Goal: Task Accomplishment & Management: Use online tool/utility

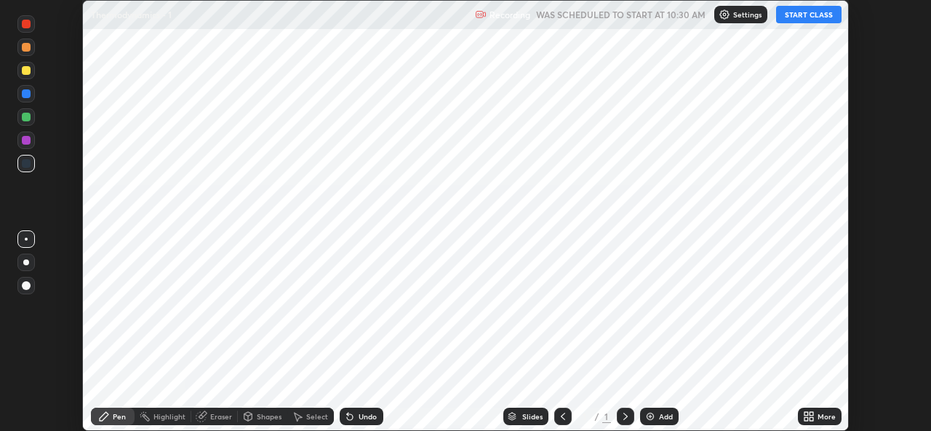
scroll to position [431, 930]
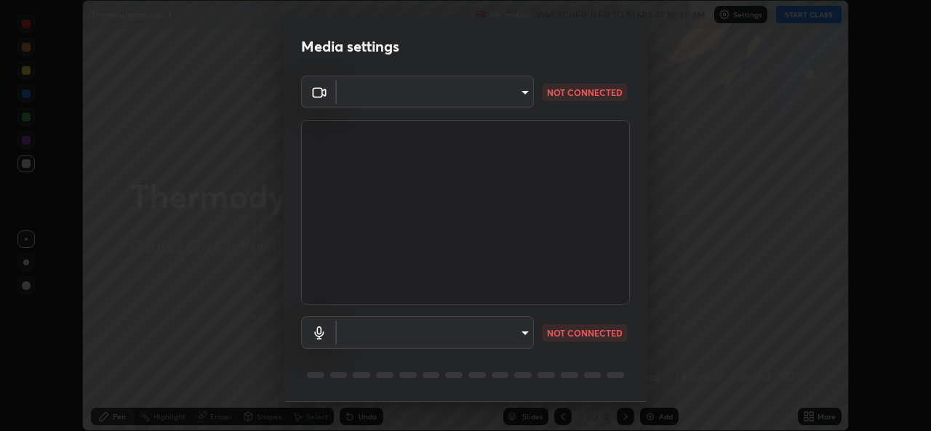
type input "9788daf0cbf52dd0d374ba9f0d4f11576c03820bc15fcf9a4a11f890b69d92bf"
type input "345f5d8304a1ab30e3d14ed5696ced08ebab0189725ef91838db04cd8f5619d4"
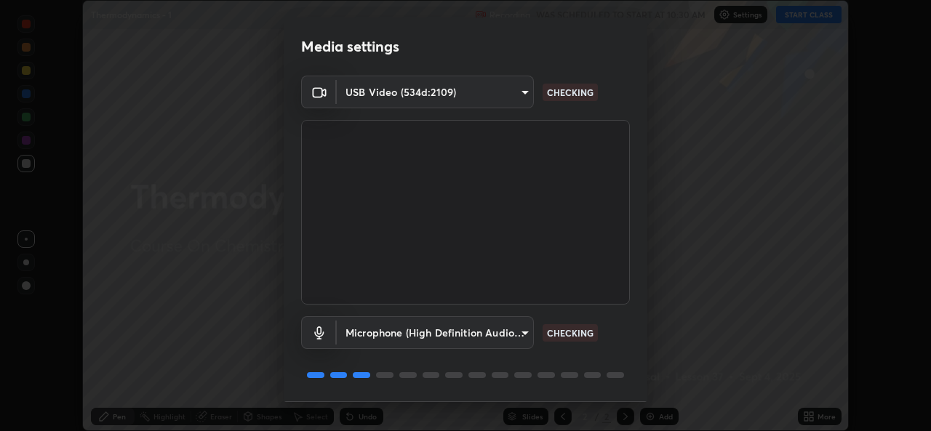
scroll to position [46, 0]
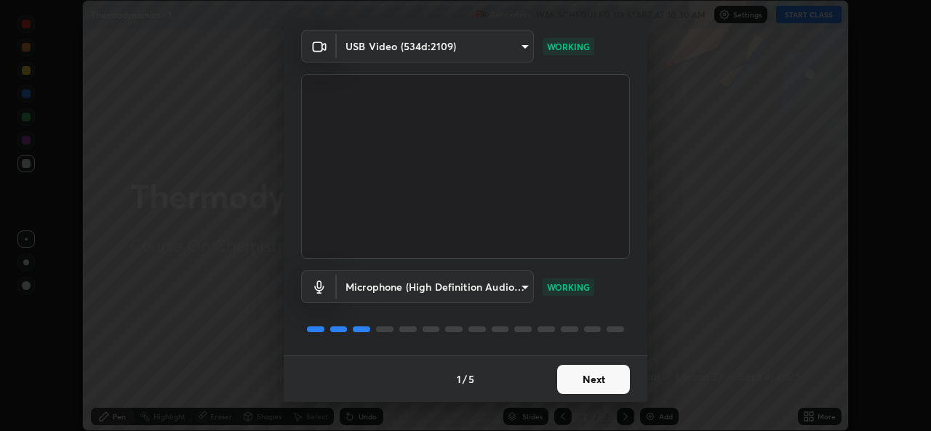
click at [590, 380] on button "Next" at bounding box center [593, 379] width 73 height 29
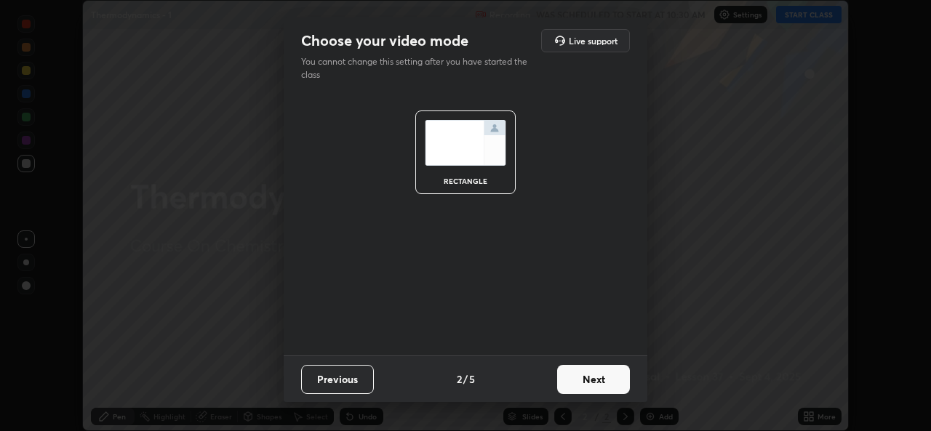
click at [589, 380] on button "Next" at bounding box center [593, 379] width 73 height 29
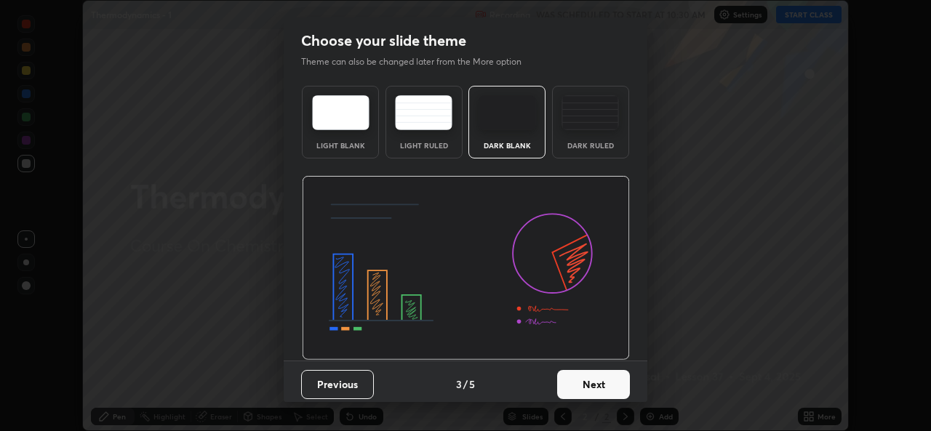
click at [596, 384] on button "Next" at bounding box center [593, 384] width 73 height 29
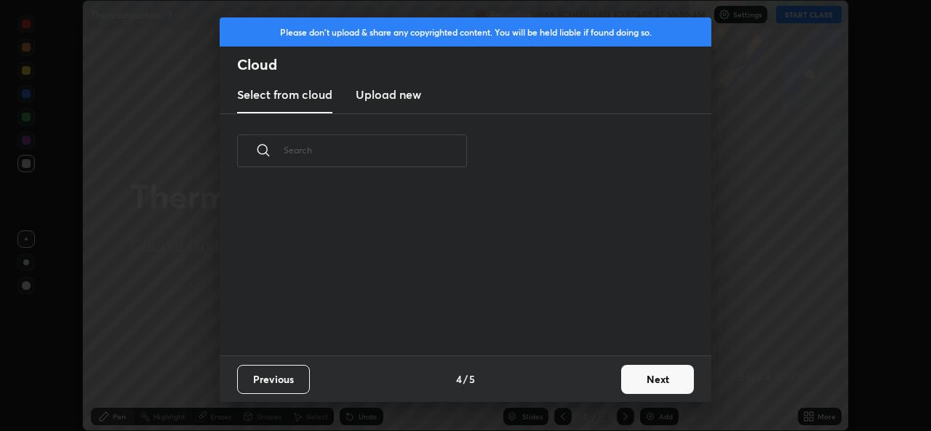
scroll to position [167, 467]
click at [640, 377] on button "Next" at bounding box center [657, 379] width 73 height 29
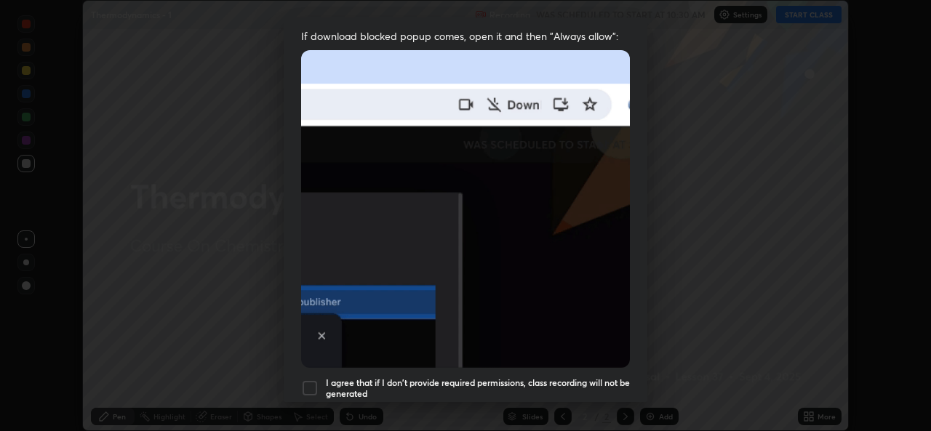
scroll to position [293, 0]
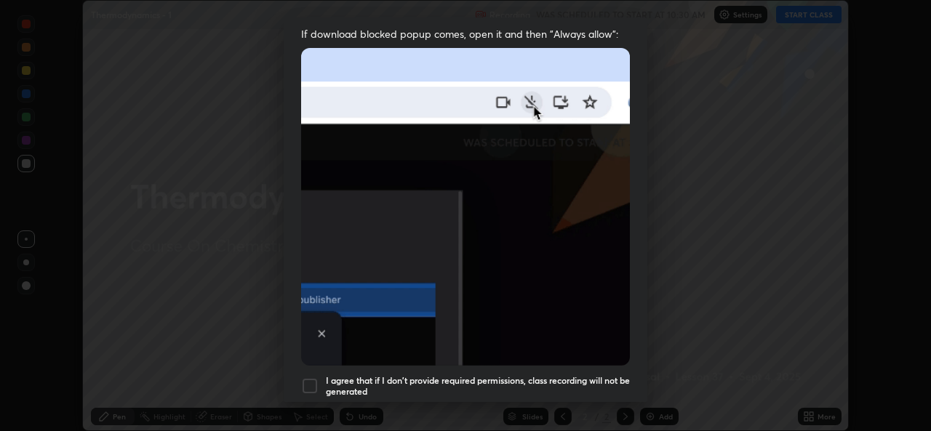
click at [310, 377] on div at bounding box center [309, 385] width 17 height 17
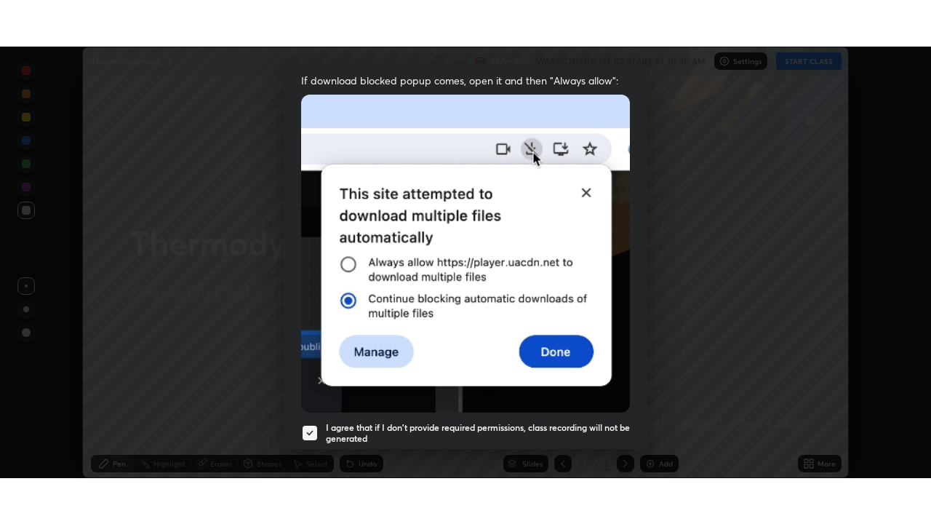
scroll to position [343, 0]
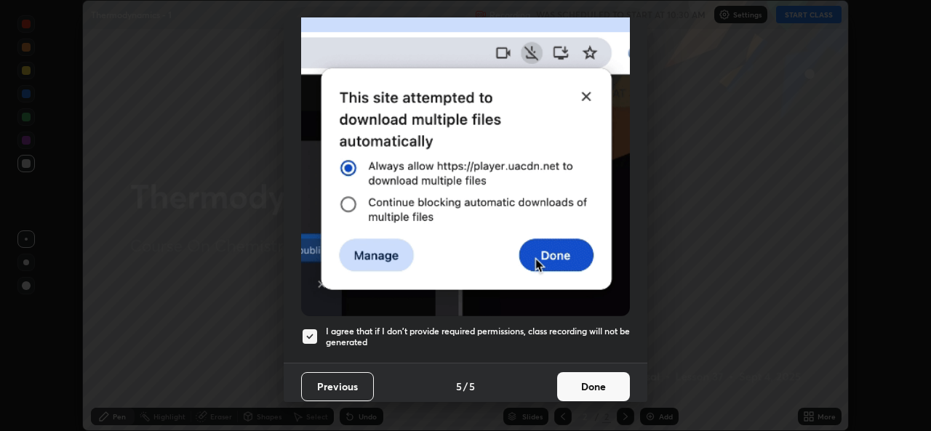
click at [597, 388] on button "Done" at bounding box center [593, 386] width 73 height 29
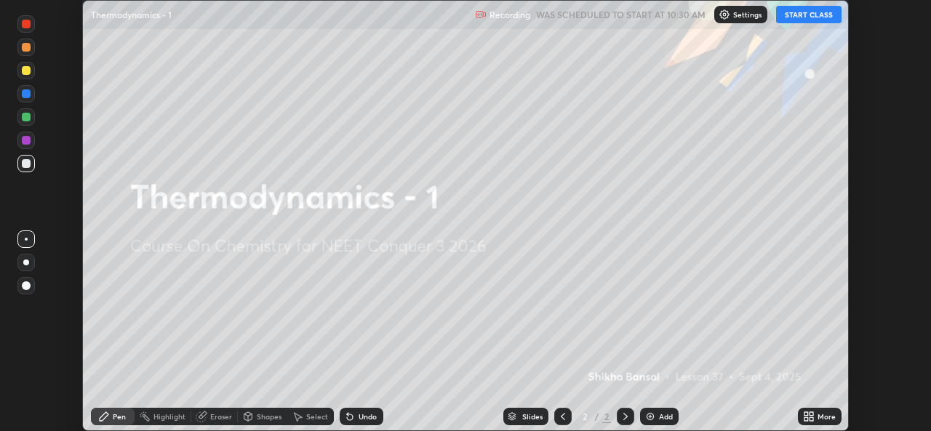
click at [797, 17] on button "START CLASS" at bounding box center [808, 14] width 65 height 17
click at [811, 418] on icon at bounding box center [811, 419] width 4 height 4
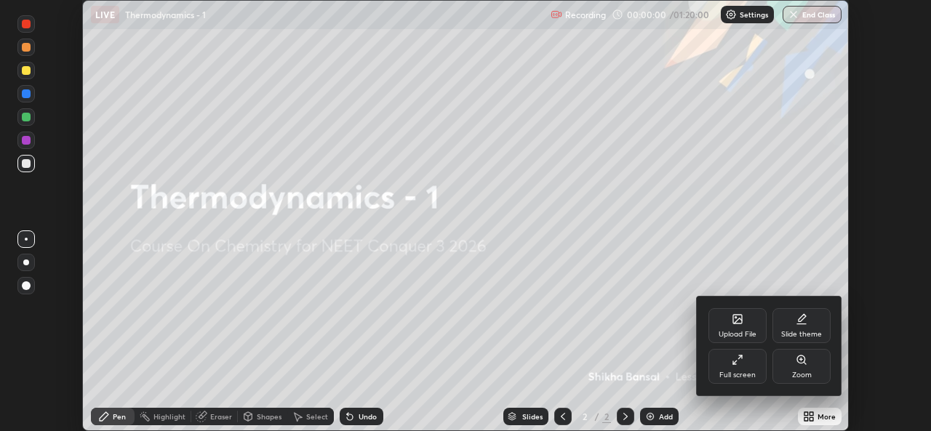
click at [719, 380] on div "Full screen" at bounding box center [737, 366] width 58 height 35
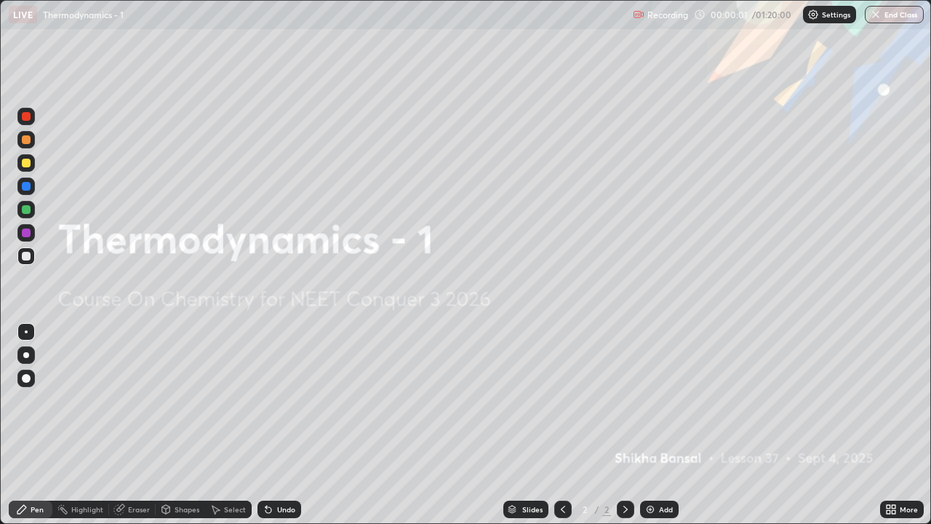
scroll to position [524, 931]
click at [28, 167] on div at bounding box center [26, 163] width 9 height 9
click at [644, 430] on img at bounding box center [650, 509] width 12 height 12
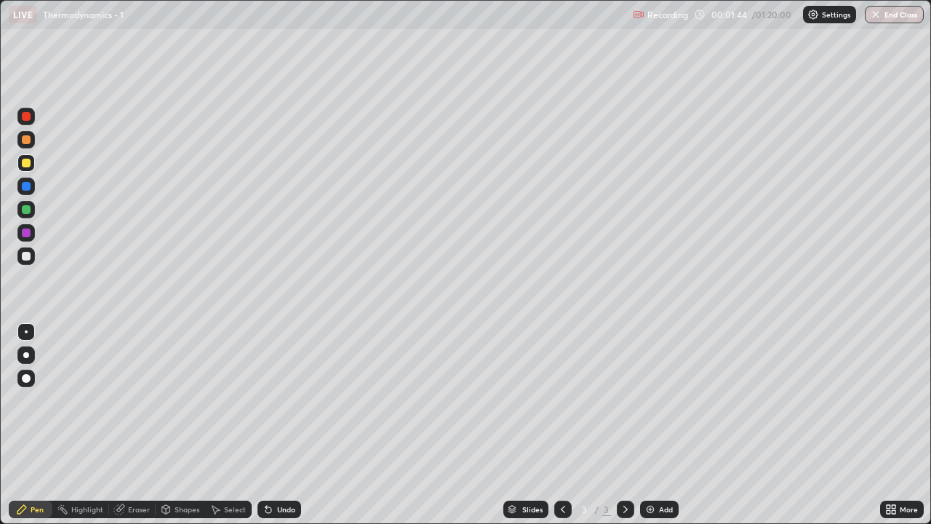
click at [29, 260] on div at bounding box center [25, 255] width 17 height 17
click at [27, 163] on div at bounding box center [26, 163] width 9 height 9
click at [27, 209] on div at bounding box center [26, 209] width 9 height 9
click at [33, 264] on div at bounding box center [25, 255] width 17 height 23
click at [33, 215] on div at bounding box center [25, 209] width 17 height 17
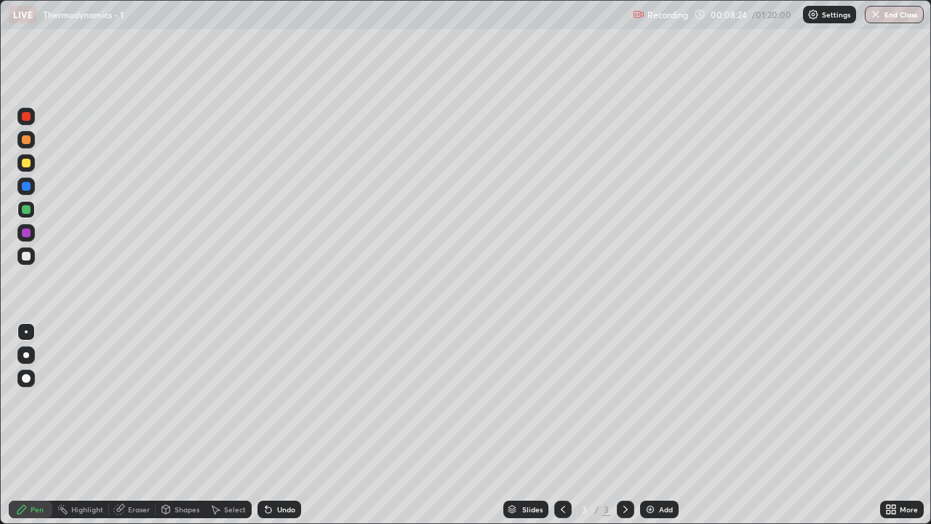
click at [660, 430] on div "Add" at bounding box center [666, 508] width 14 height 7
click at [28, 263] on div at bounding box center [25, 255] width 17 height 17
click at [31, 167] on div at bounding box center [25, 162] width 17 height 17
click at [34, 212] on div at bounding box center [25, 209] width 17 height 17
click at [25, 264] on div at bounding box center [25, 255] width 17 height 17
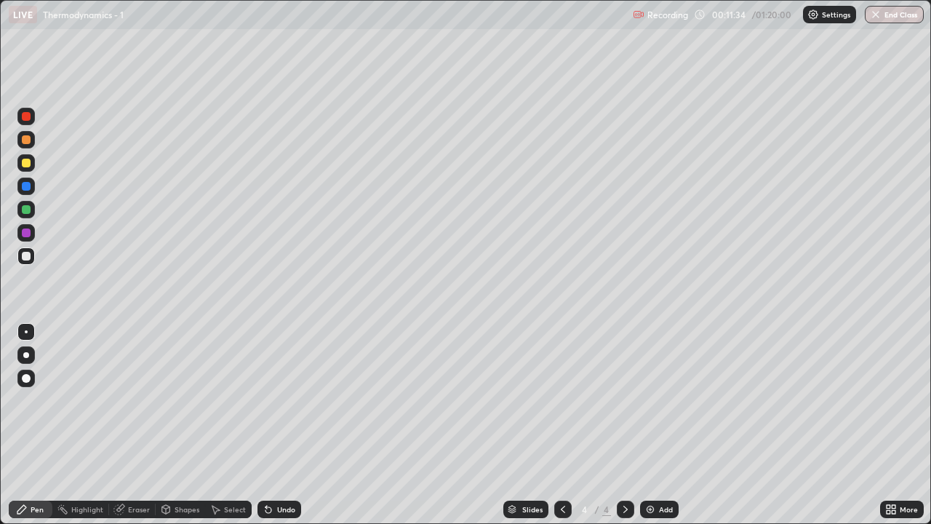
click at [27, 163] on div at bounding box center [26, 163] width 9 height 9
click at [33, 213] on div at bounding box center [25, 209] width 17 height 17
click at [665, 430] on div "Add" at bounding box center [666, 508] width 14 height 7
click at [32, 166] on div at bounding box center [25, 162] width 17 height 17
click at [26, 213] on div at bounding box center [26, 209] width 9 height 9
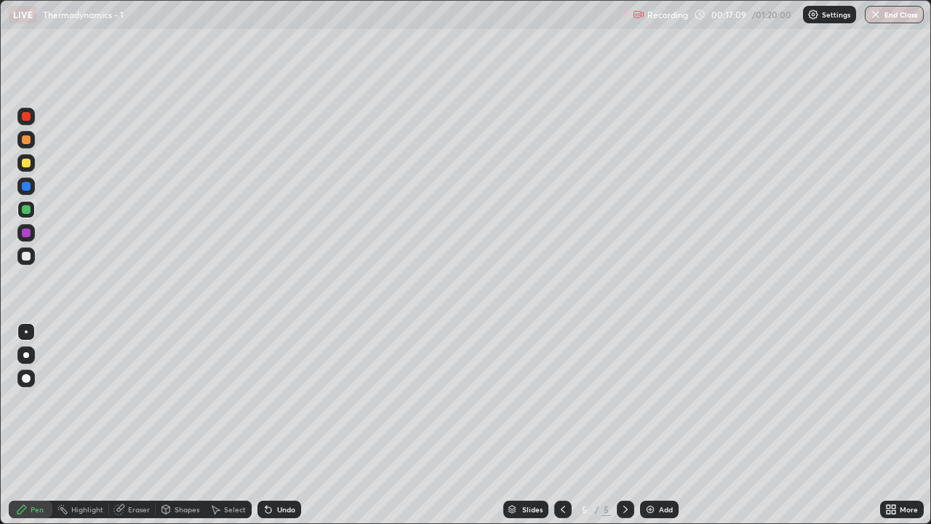
click at [285, 430] on div "Undo" at bounding box center [279, 508] width 44 height 17
click at [28, 169] on div at bounding box center [25, 162] width 17 height 17
click at [666, 430] on div "Add" at bounding box center [666, 508] width 14 height 7
click at [27, 256] on div at bounding box center [26, 256] width 9 height 9
click at [25, 215] on div at bounding box center [25, 209] width 17 height 17
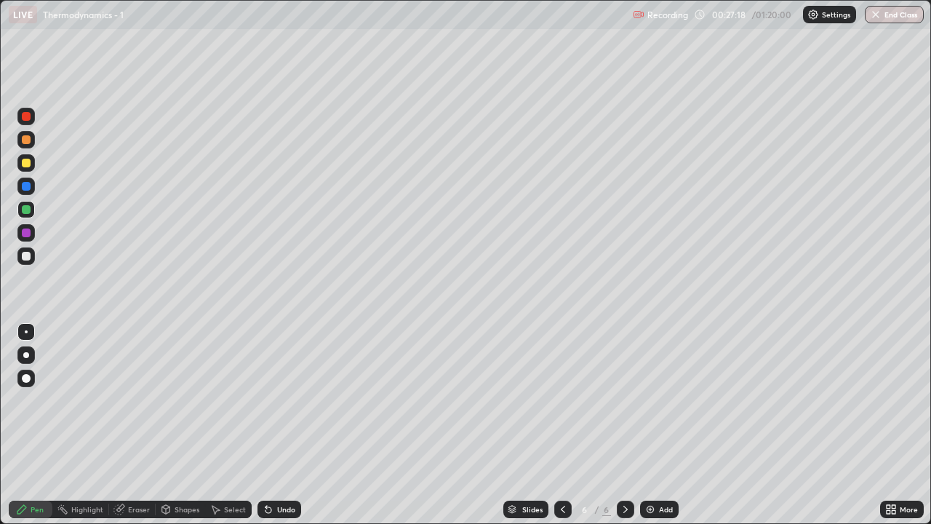
click at [561, 430] on icon at bounding box center [563, 508] width 4 height 7
click at [630, 430] on div at bounding box center [625, 508] width 17 height 17
click at [31, 257] on div at bounding box center [25, 255] width 17 height 17
click at [144, 430] on div "Eraser" at bounding box center [139, 508] width 22 height 7
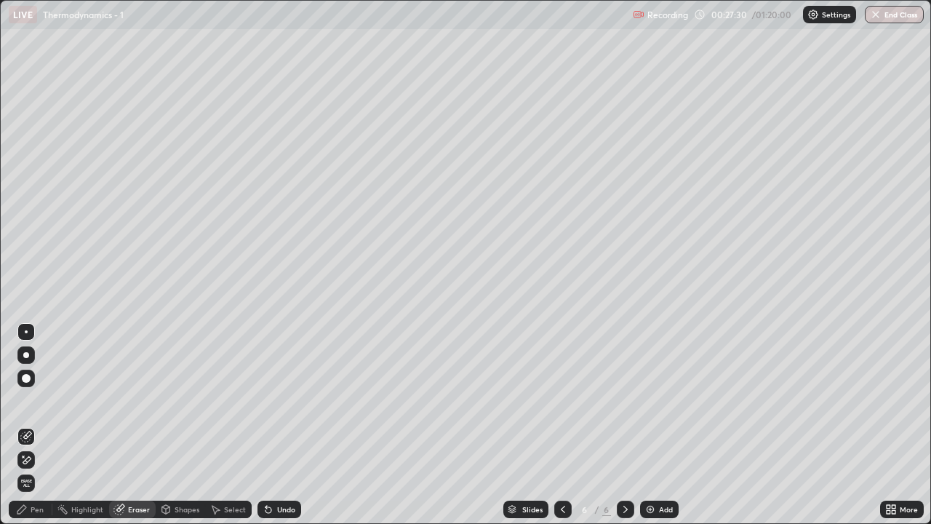
click at [41, 430] on div "Pen" at bounding box center [37, 508] width 13 height 7
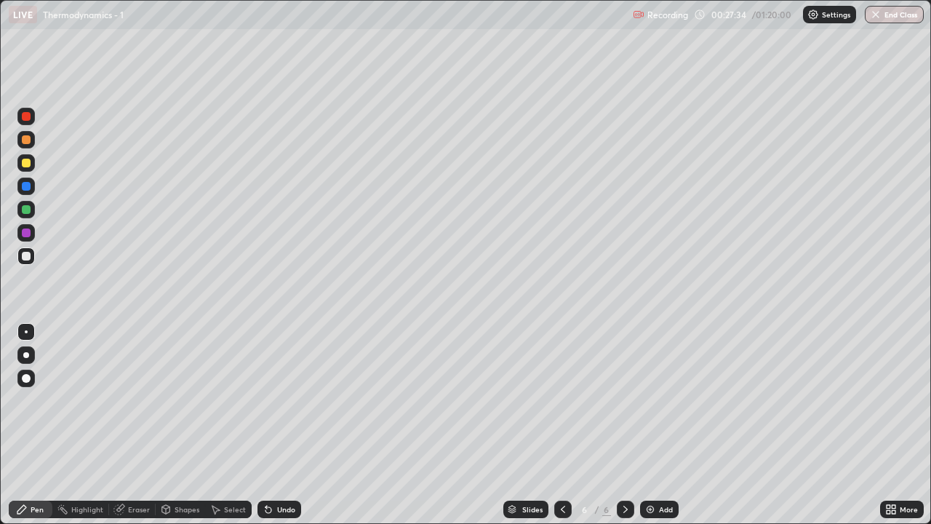
click at [24, 168] on div at bounding box center [25, 162] width 17 height 17
click at [295, 430] on div "Undo" at bounding box center [279, 508] width 44 height 17
click at [294, 430] on div "Undo" at bounding box center [279, 508] width 44 height 17
click at [33, 260] on div at bounding box center [25, 255] width 17 height 17
click at [567, 430] on div at bounding box center [562, 508] width 17 height 17
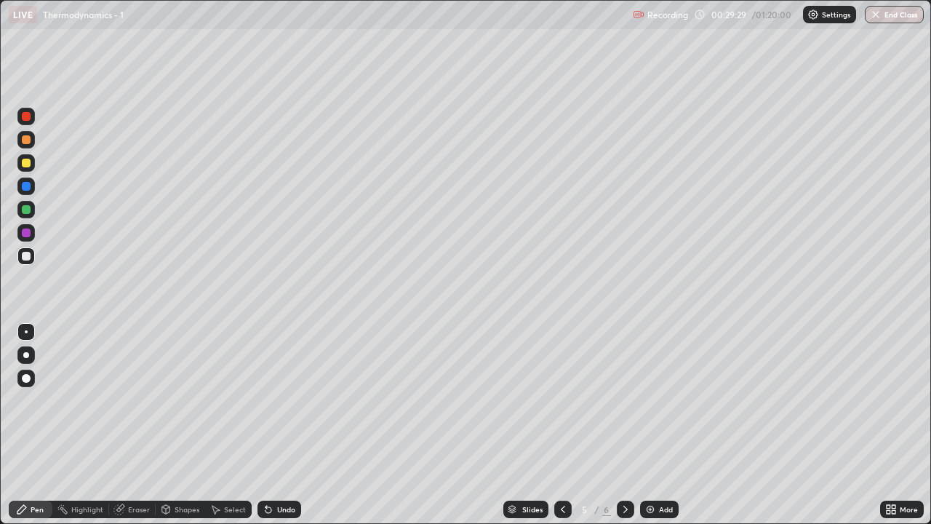
click at [625, 430] on icon at bounding box center [626, 509] width 12 height 12
click at [561, 430] on icon at bounding box center [563, 509] width 12 height 12
click at [625, 430] on icon at bounding box center [626, 509] width 12 height 12
click at [665, 430] on div "Add" at bounding box center [666, 508] width 14 height 7
click at [30, 166] on div at bounding box center [26, 163] width 9 height 9
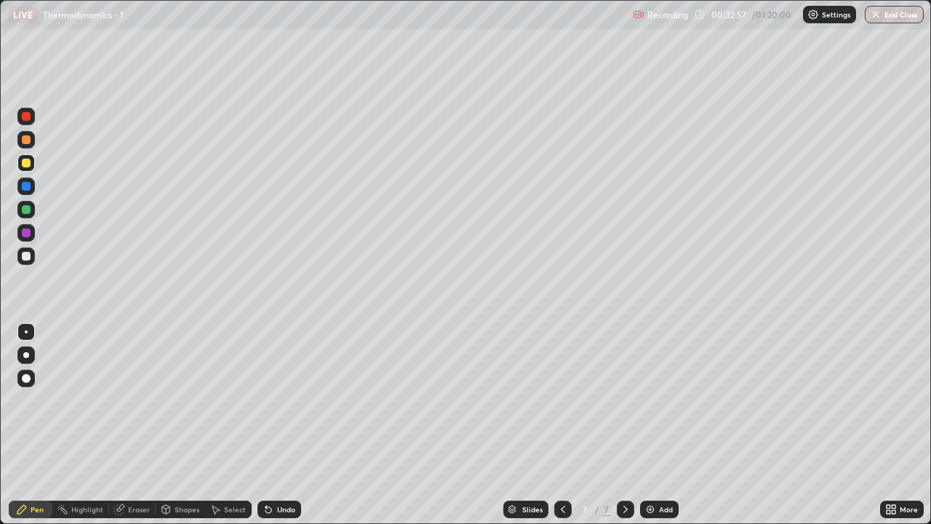
click at [33, 257] on div at bounding box center [25, 255] width 17 height 17
click at [31, 209] on div at bounding box center [25, 209] width 17 height 17
click at [27, 257] on div at bounding box center [26, 256] width 9 height 9
click at [34, 207] on div at bounding box center [25, 209] width 17 height 17
click at [29, 263] on div at bounding box center [25, 255] width 17 height 17
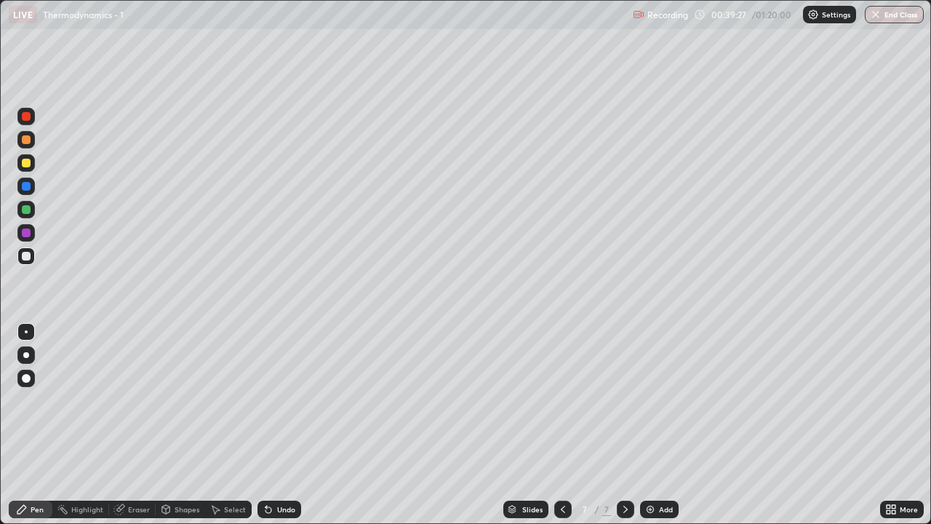
click at [664, 430] on div "Add" at bounding box center [666, 508] width 14 height 7
click at [32, 171] on div at bounding box center [25, 162] width 17 height 23
click at [32, 213] on div at bounding box center [25, 209] width 17 height 17
click at [27, 140] on div at bounding box center [26, 139] width 9 height 9
click at [32, 162] on div at bounding box center [25, 162] width 17 height 17
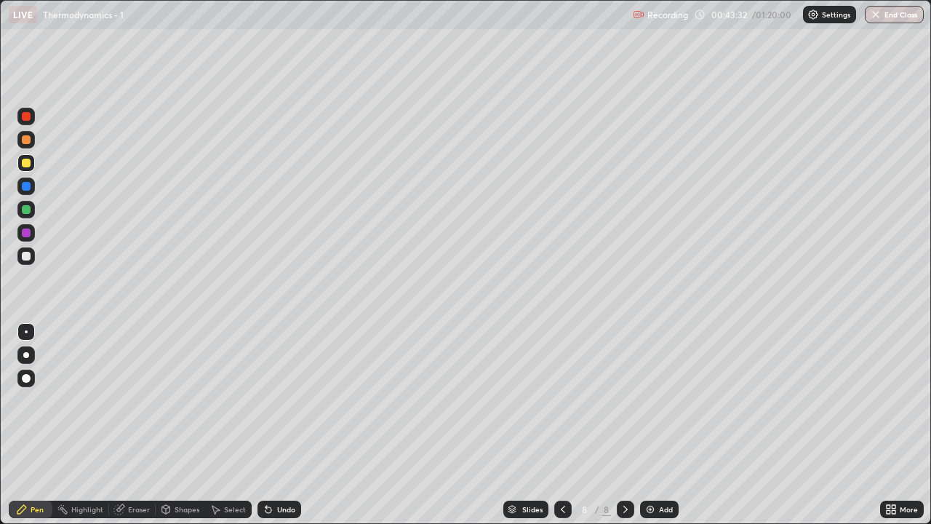
click at [33, 260] on div at bounding box center [25, 255] width 17 height 17
click at [27, 163] on div at bounding box center [26, 163] width 9 height 9
click at [32, 216] on div at bounding box center [25, 209] width 17 height 17
click at [666, 430] on div "Add" at bounding box center [666, 508] width 14 height 7
click at [28, 166] on div at bounding box center [26, 163] width 9 height 9
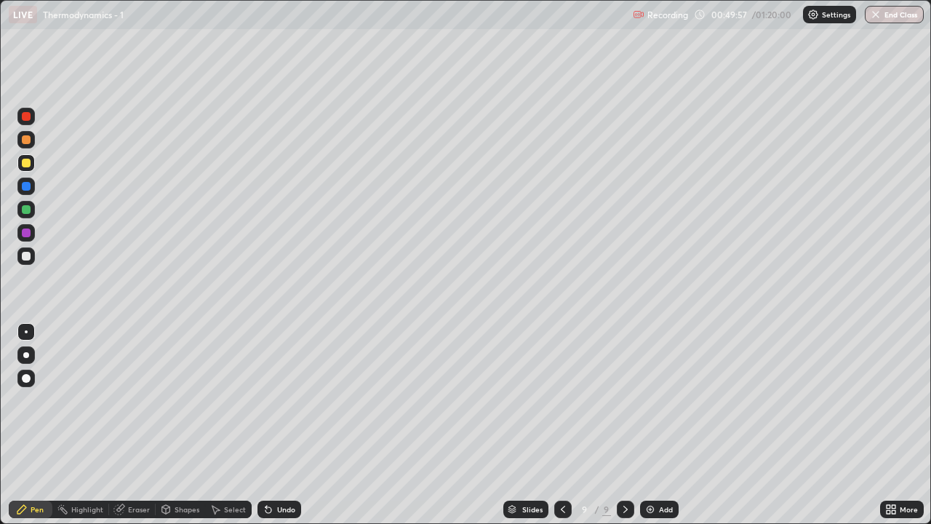
click at [26, 212] on div at bounding box center [26, 209] width 9 height 9
click at [32, 263] on div at bounding box center [25, 255] width 17 height 17
click at [666, 430] on div "Add" at bounding box center [666, 508] width 14 height 7
click at [33, 163] on div at bounding box center [25, 162] width 17 height 17
click at [32, 264] on div at bounding box center [25, 255] width 17 height 23
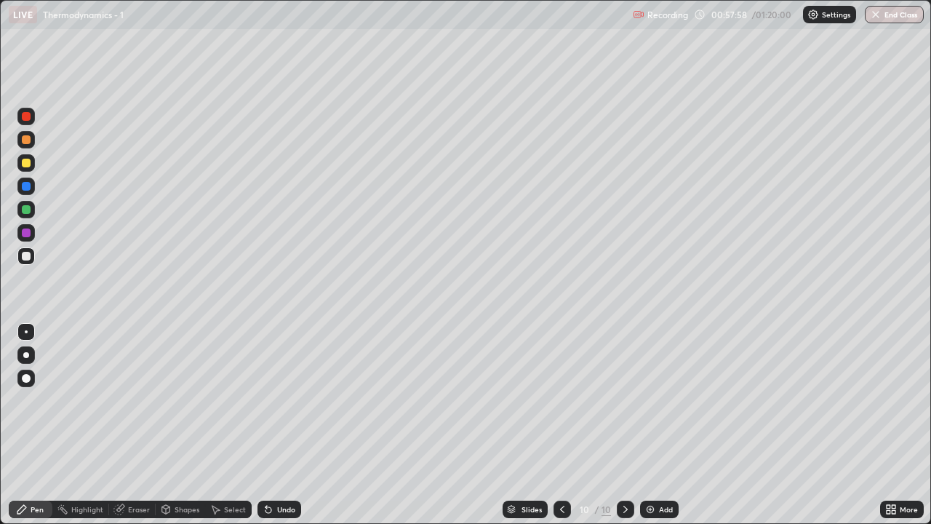
click at [30, 217] on div at bounding box center [25, 209] width 17 height 17
click at [27, 140] on div at bounding box center [26, 139] width 9 height 9
click at [33, 167] on div at bounding box center [25, 162] width 17 height 17
click at [29, 212] on div at bounding box center [26, 209] width 9 height 9
click at [30, 162] on div at bounding box center [26, 163] width 9 height 9
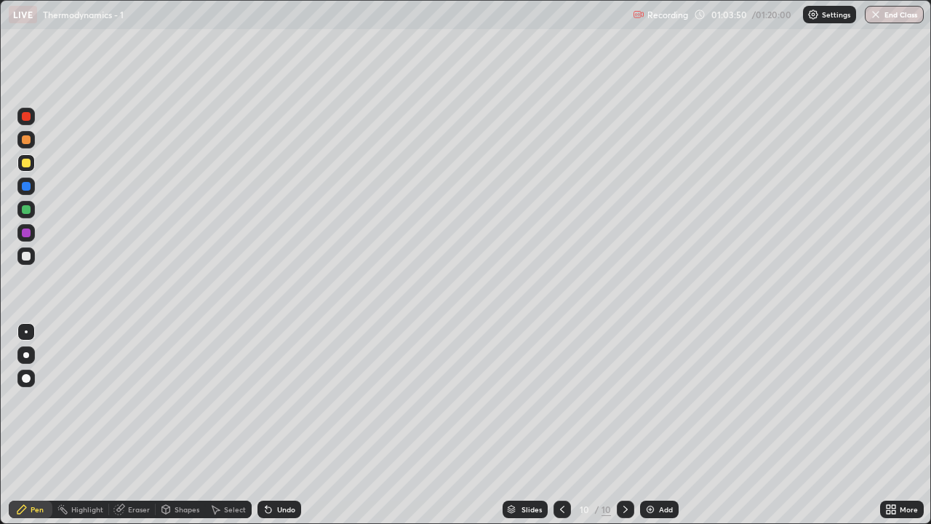
click at [665, 430] on div "Add" at bounding box center [666, 508] width 14 height 7
click at [285, 430] on div "Undo" at bounding box center [286, 508] width 18 height 7
click at [289, 430] on div "Undo" at bounding box center [279, 508] width 44 height 17
click at [31, 255] on div at bounding box center [25, 255] width 17 height 17
click at [28, 257] on div at bounding box center [26, 256] width 9 height 9
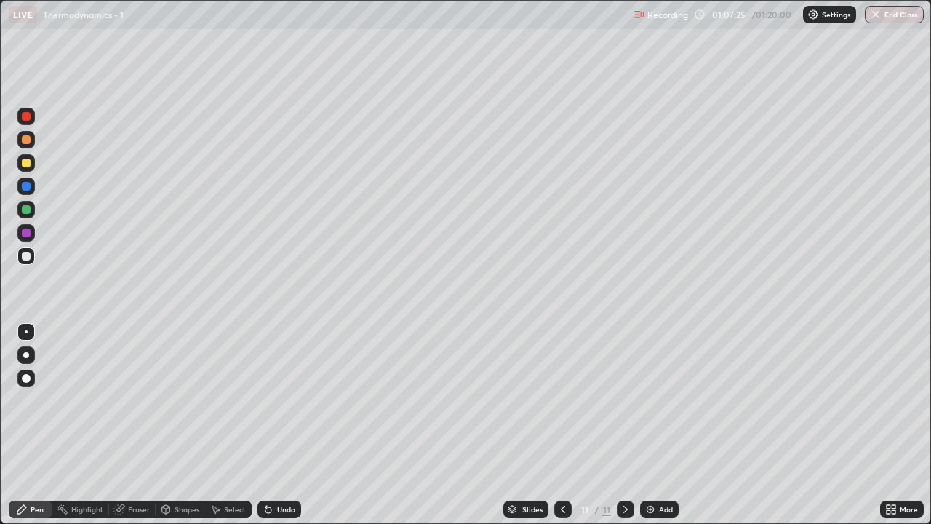
click at [34, 167] on div at bounding box center [25, 162] width 17 height 17
click at [664, 430] on div "Add" at bounding box center [666, 508] width 14 height 7
click at [33, 166] on div at bounding box center [25, 162] width 17 height 17
click at [32, 256] on div at bounding box center [25, 255] width 17 height 17
click at [26, 164] on div at bounding box center [26, 163] width 9 height 9
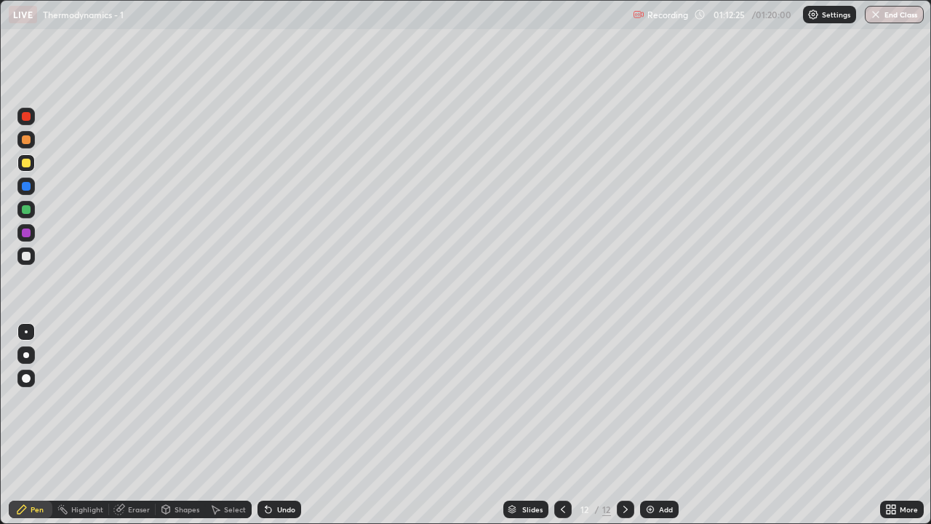
click at [900, 12] on button "End Class" at bounding box center [894, 14] width 59 height 17
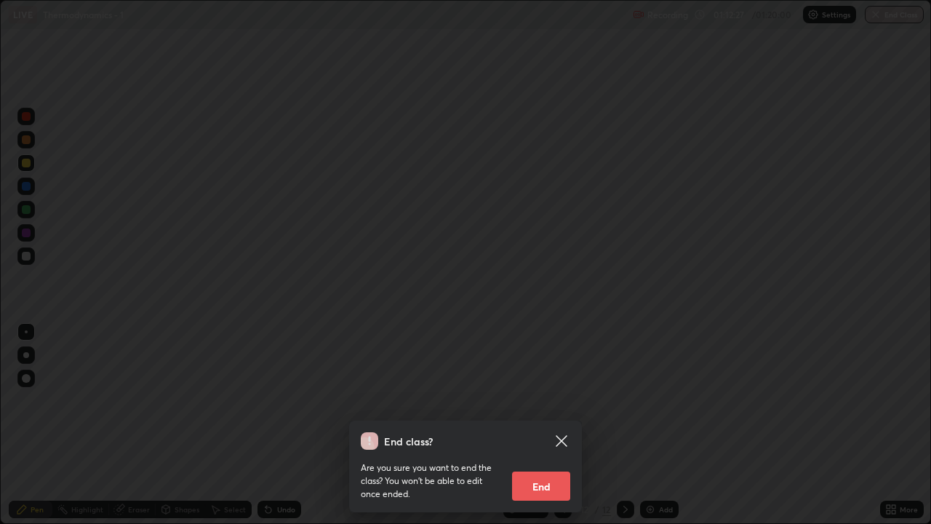
click at [540, 430] on button "End" at bounding box center [541, 485] width 58 height 29
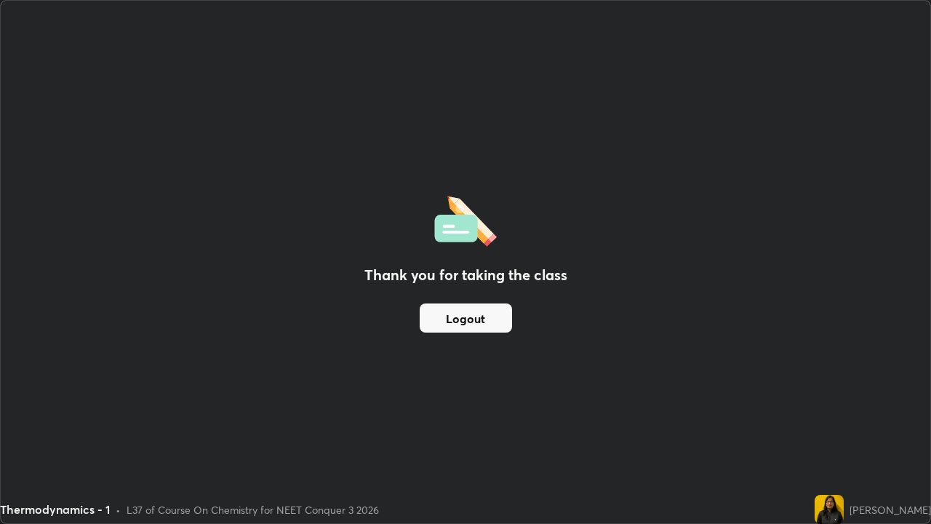
click at [455, 322] on button "Logout" at bounding box center [466, 317] width 92 height 29
click at [458, 320] on button "Logout" at bounding box center [466, 317] width 92 height 29
